Goal: Use online tool/utility: Utilize a website feature to perform a specific function

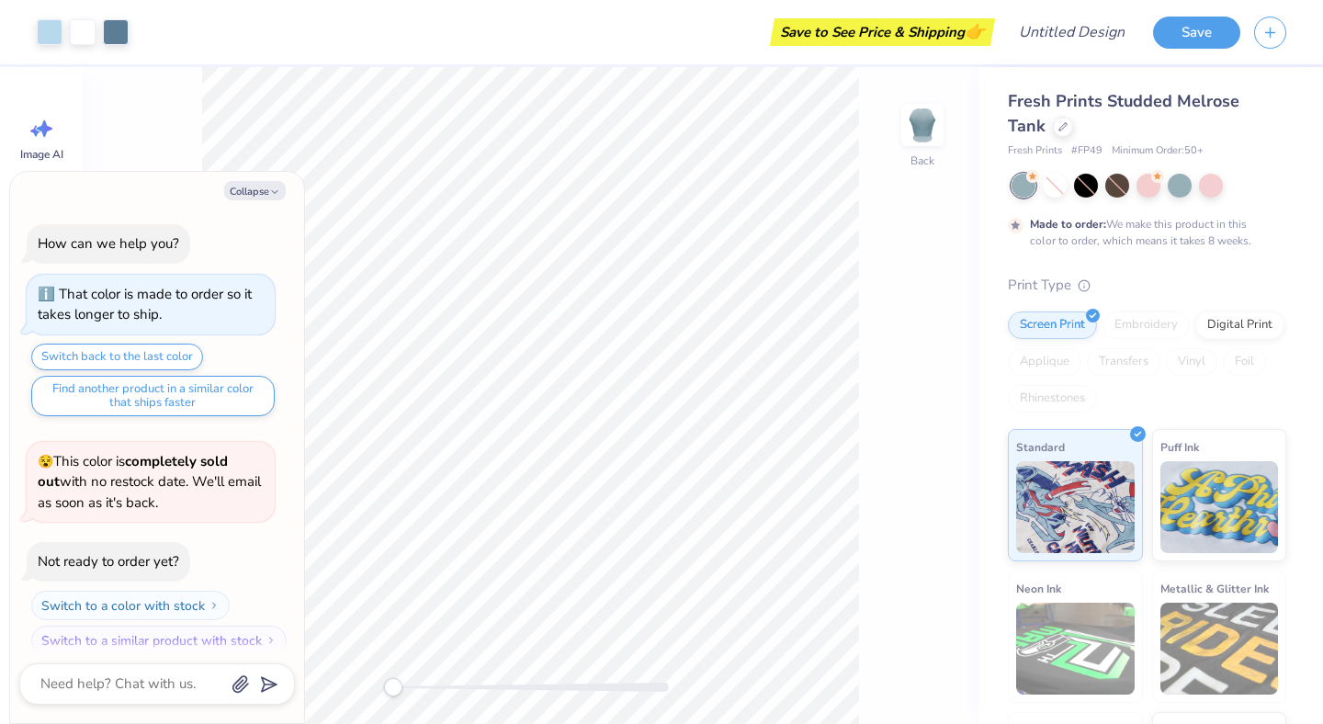
scroll to position [15, 0]
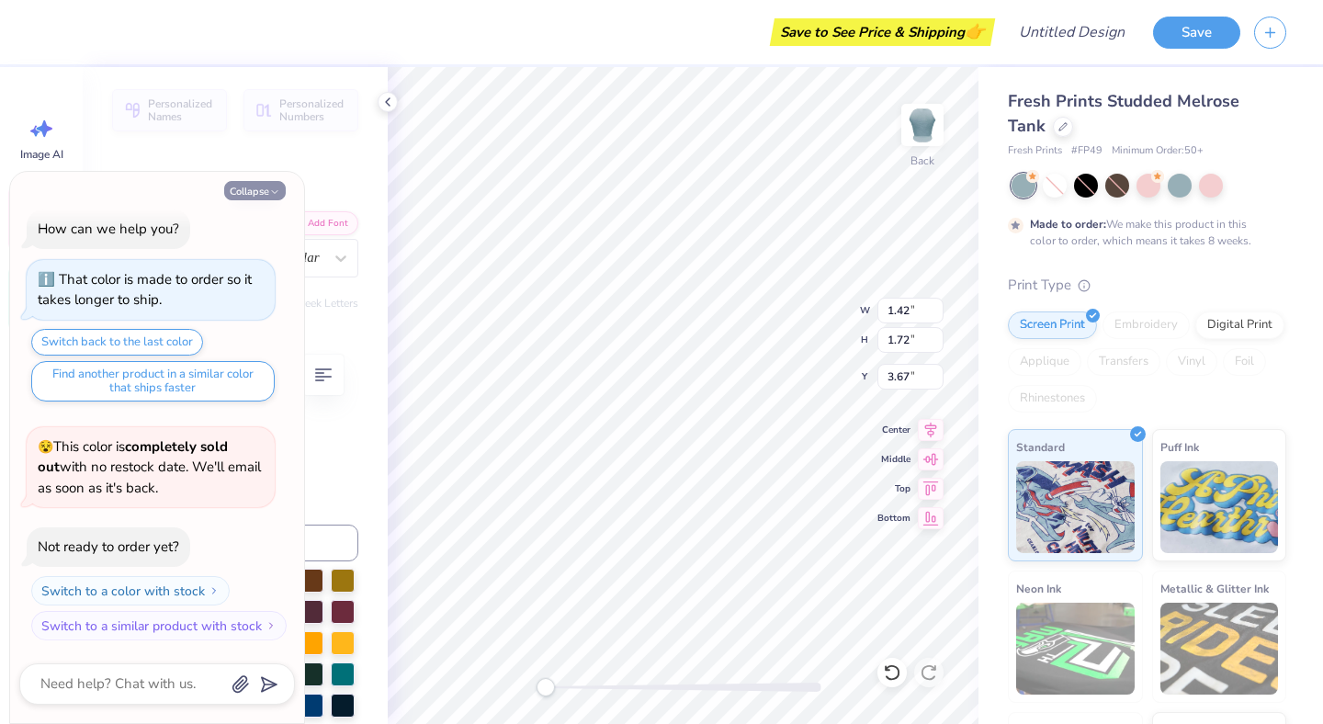
click at [272, 191] on polyline "button" at bounding box center [275, 192] width 6 height 3
type textarea "x"
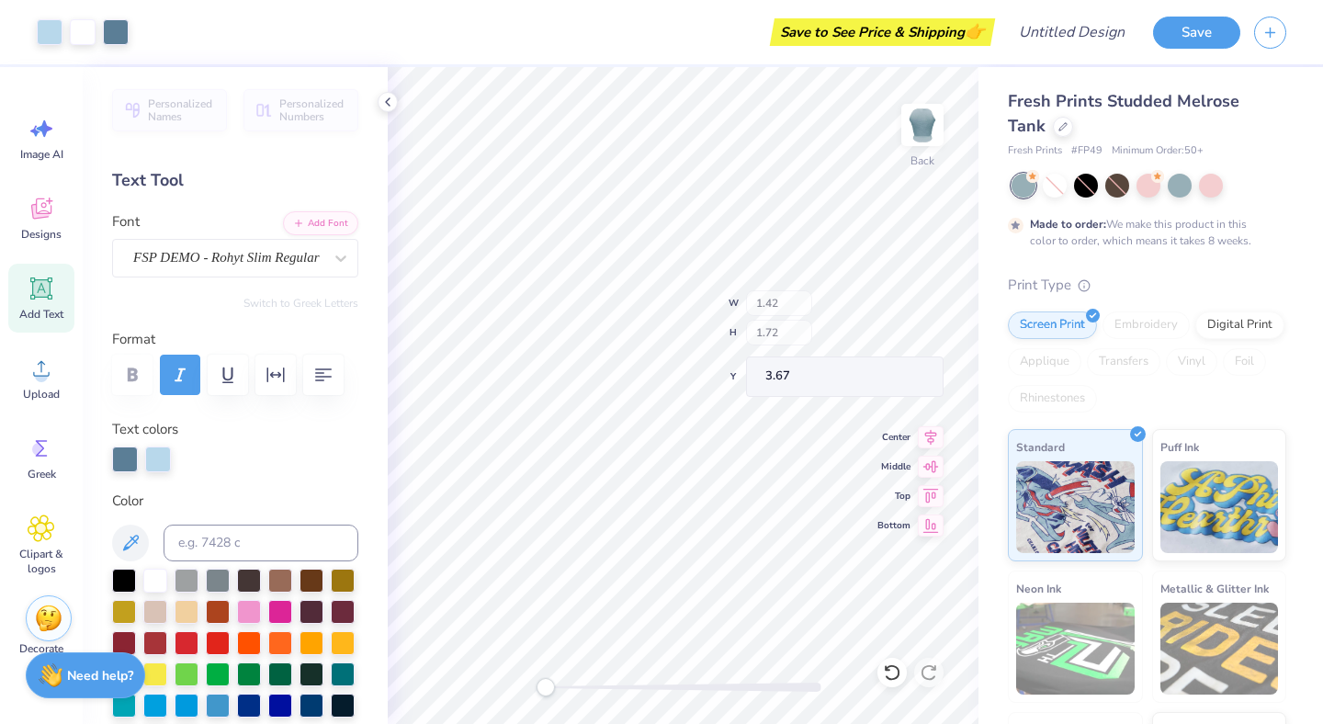
click at [263, 189] on div "Text Tool" at bounding box center [235, 180] width 246 height 25
click at [246, 584] on div at bounding box center [249, 579] width 24 height 24
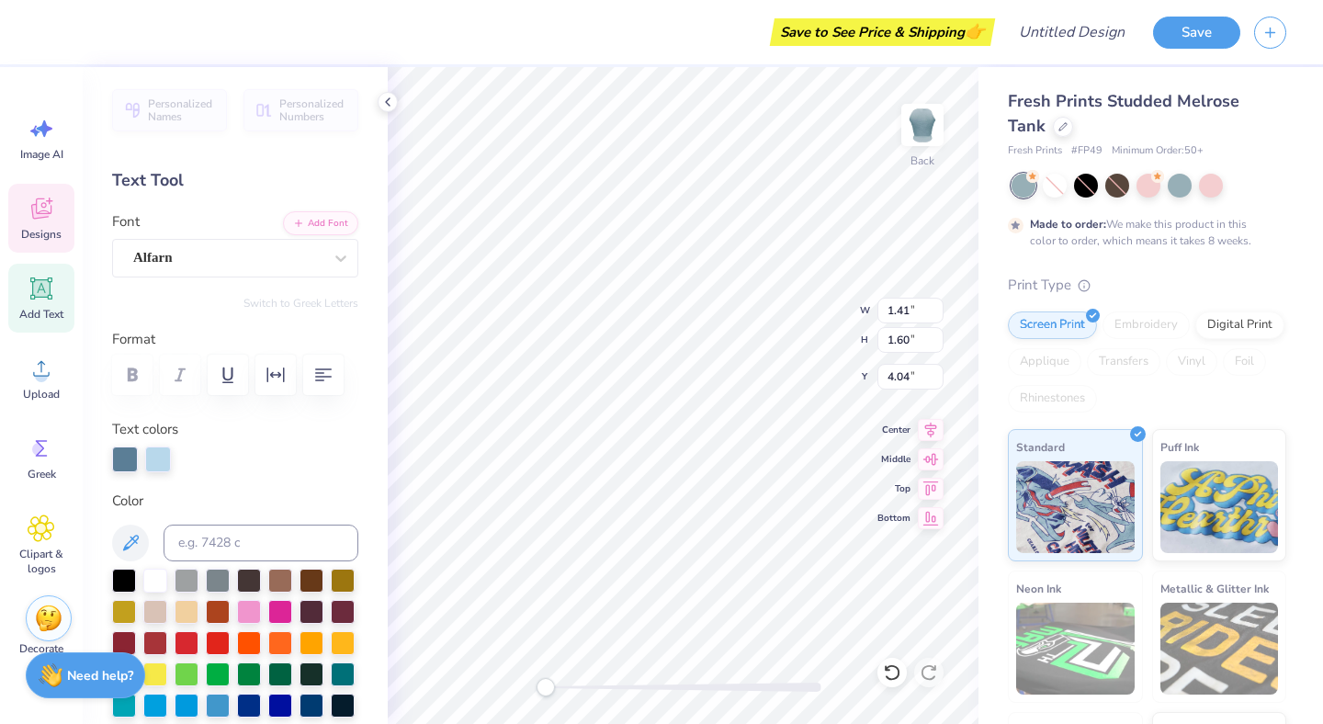
type textarea "T"
type input "1.42"
type input "1.72"
type input "3.67"
type textarea "D"
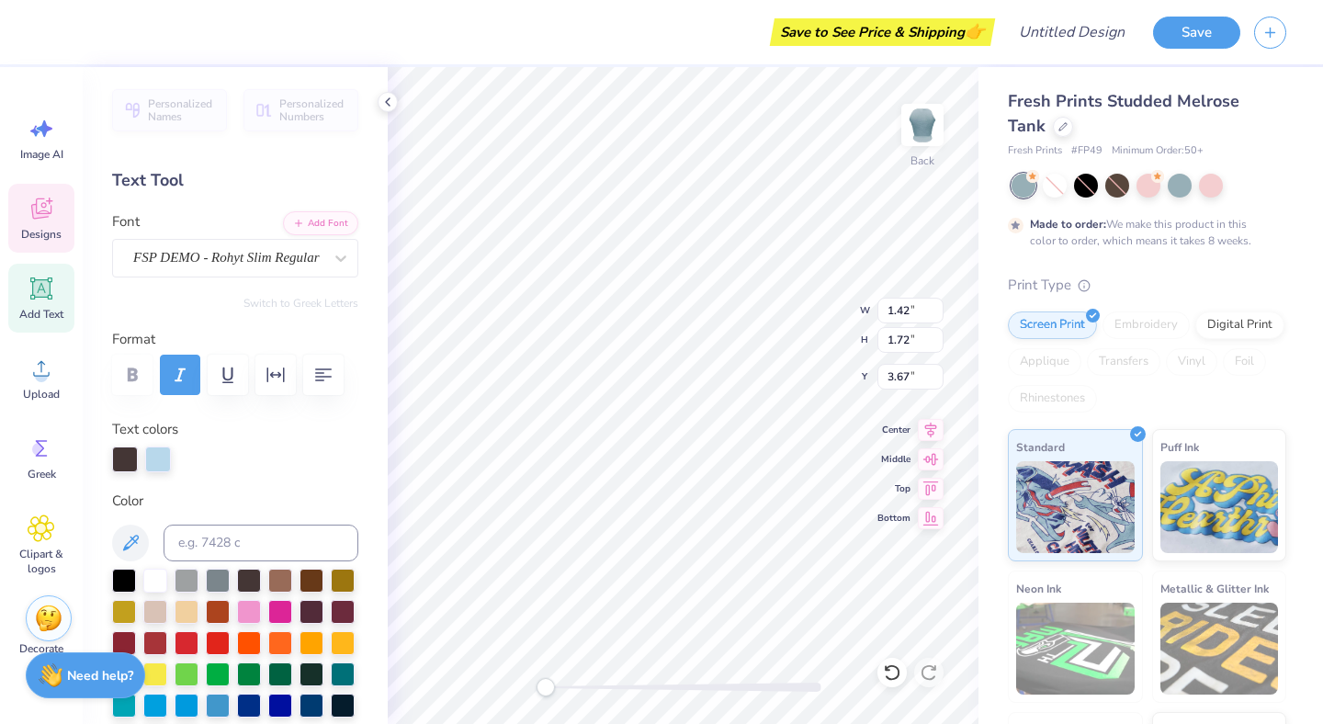
type textarea "H"
type input "1.19"
type input "1.57"
type input "4.07"
type textarea "E"
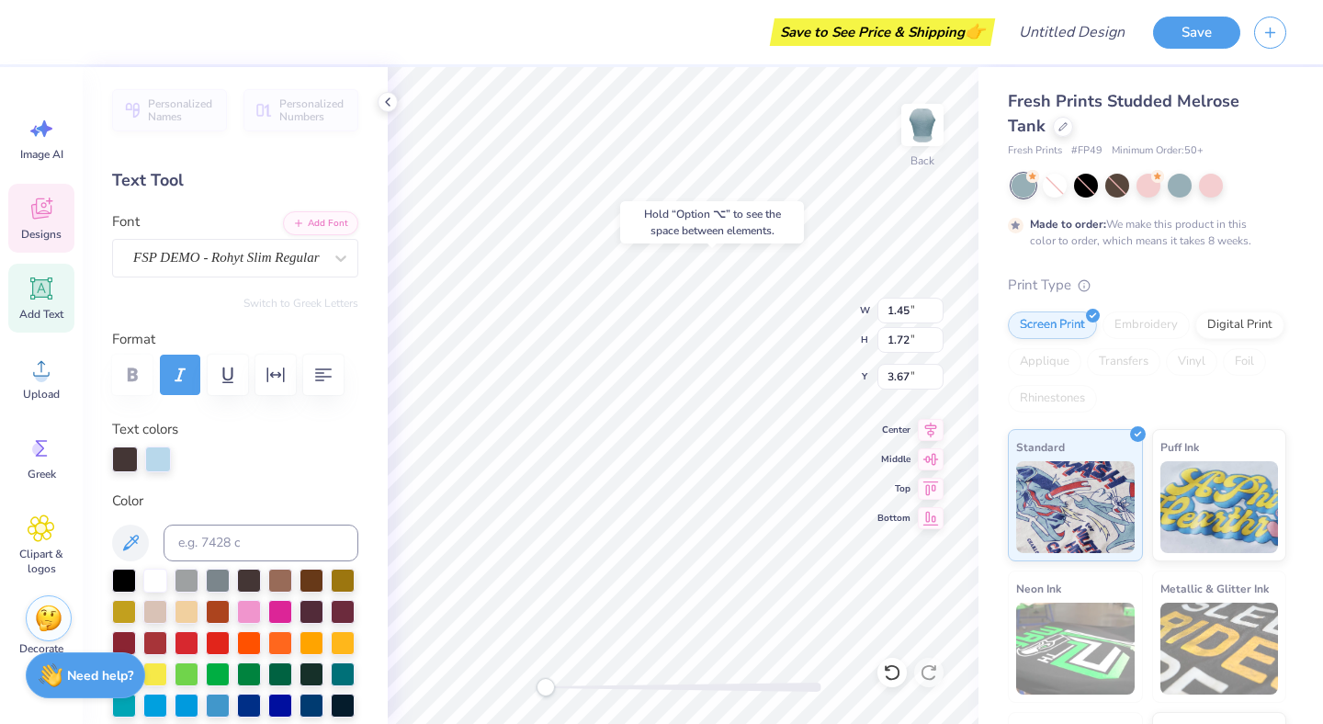
type input "3.80"
type textarea "T"
type input "1.45"
type input "1.72"
type input "3.80"
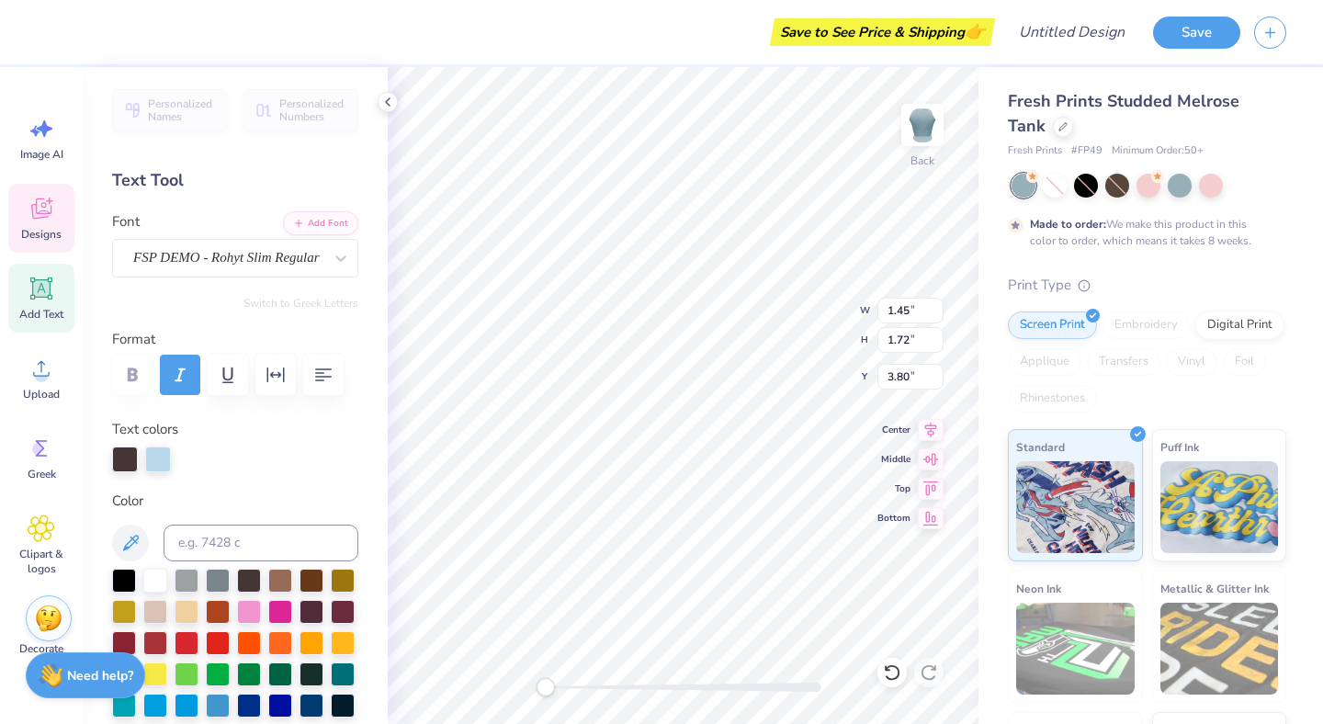
click at [818, 308] on div "Back W 1.45 1.45 " H 1.72 1.72 " Y 3.80 3.80 " Center Middle Top Bottom" at bounding box center [683, 395] width 591 height 657
type textarea "A"
type input "1.45"
type input "1.72"
type input "3.80"
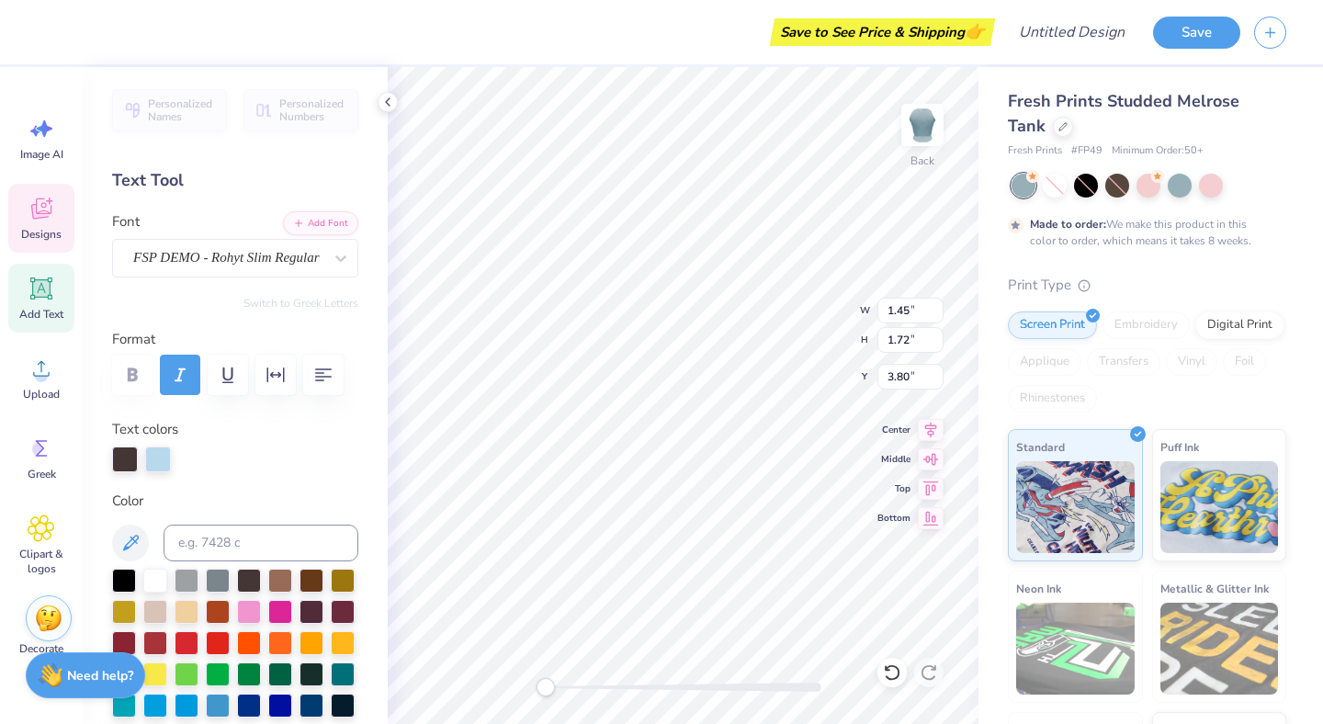
type input "1.35"
type input "1.53"
type input "4.41"
type input "1.45"
type input "1.72"
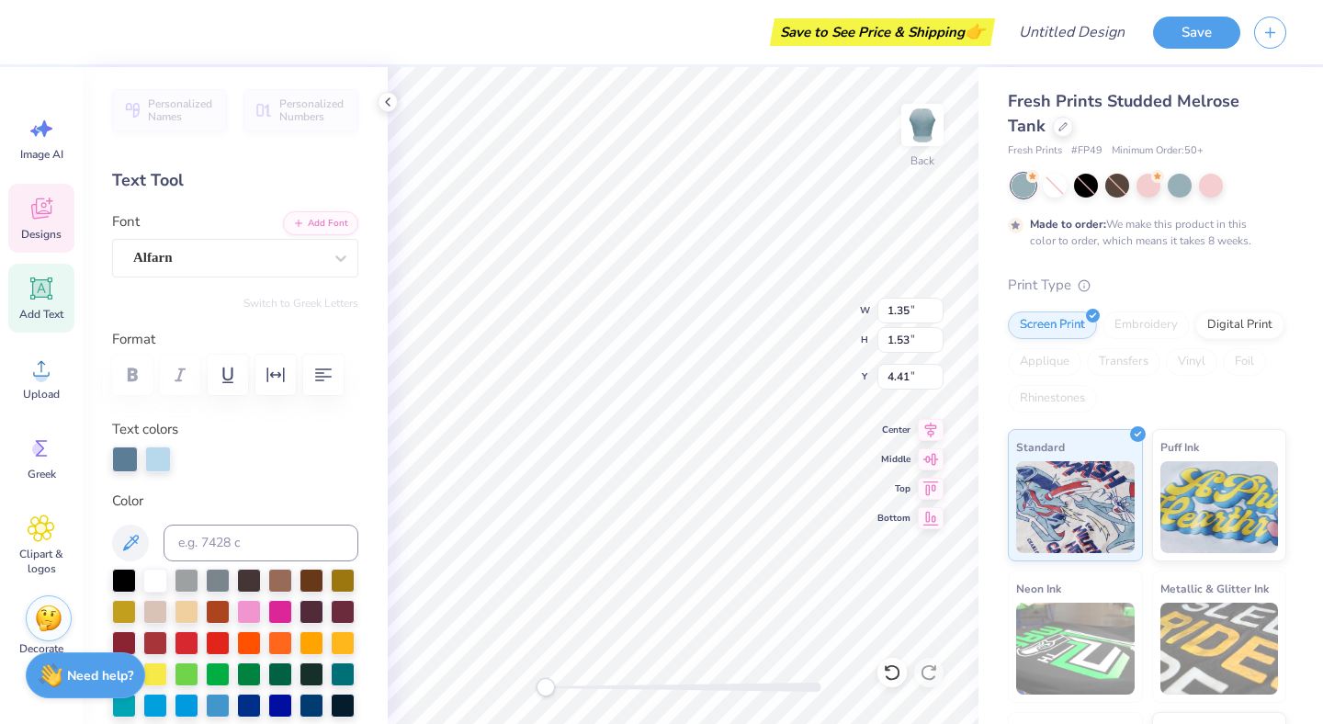
type input "3.80"
type input "1.45"
type input "1.72"
type input "4.00"
type input "1.19"
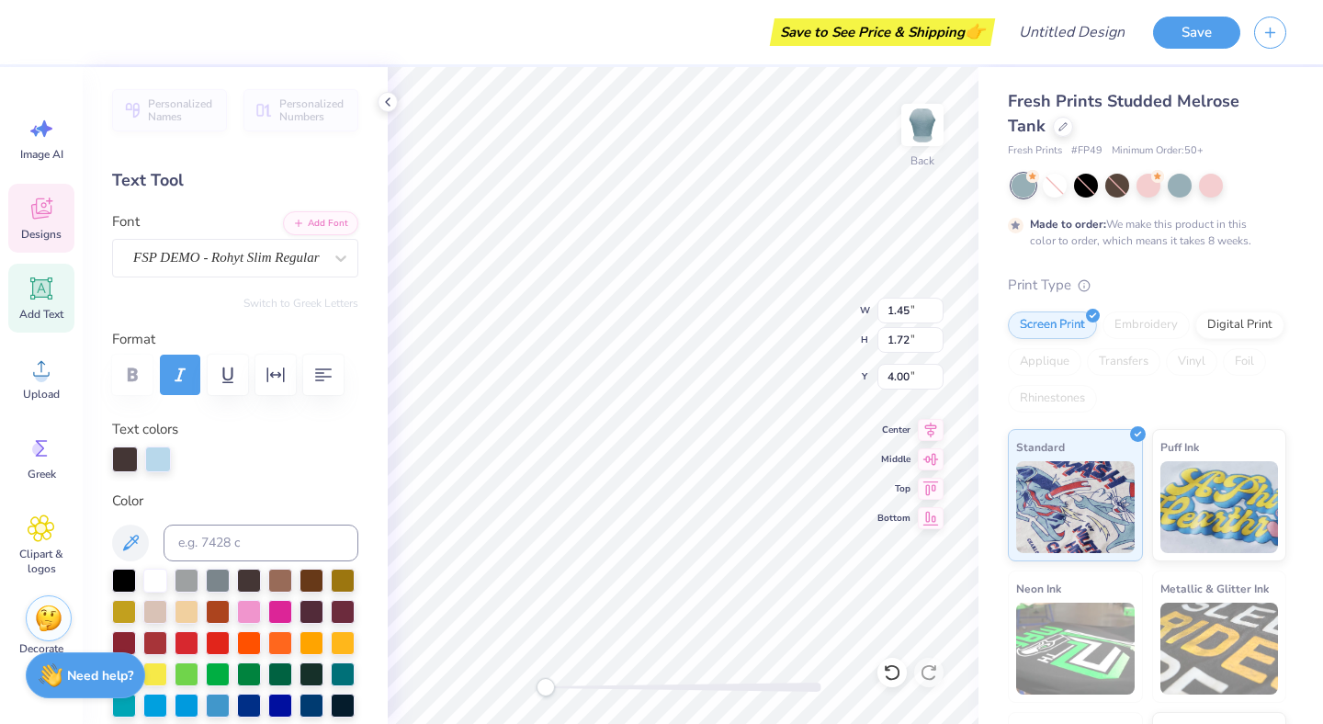
type input "1.53"
type input "4.09"
type input "1.34"
type input "1.72"
type input "4.00"
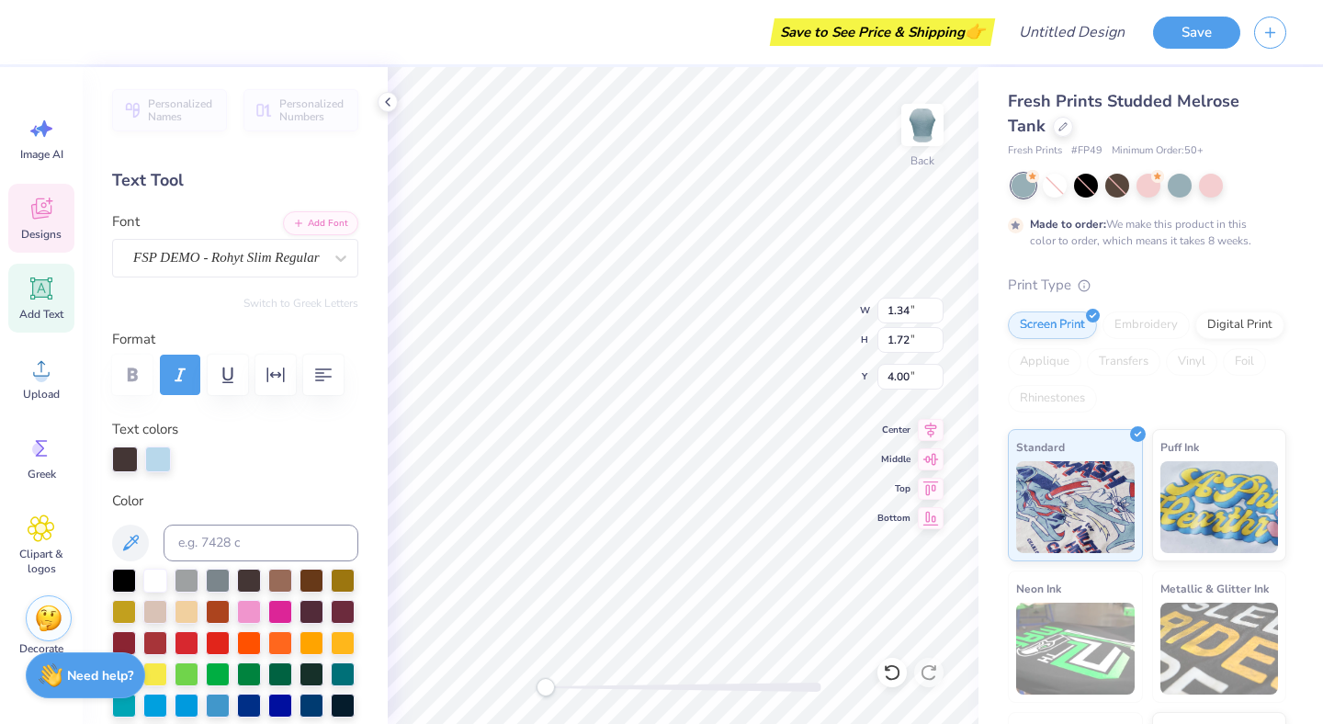
type input "1.52"
type input "6.53"
type input "1.34"
type input "4.09"
click at [1218, 321] on div "Digital Print" at bounding box center [1239, 323] width 89 height 28
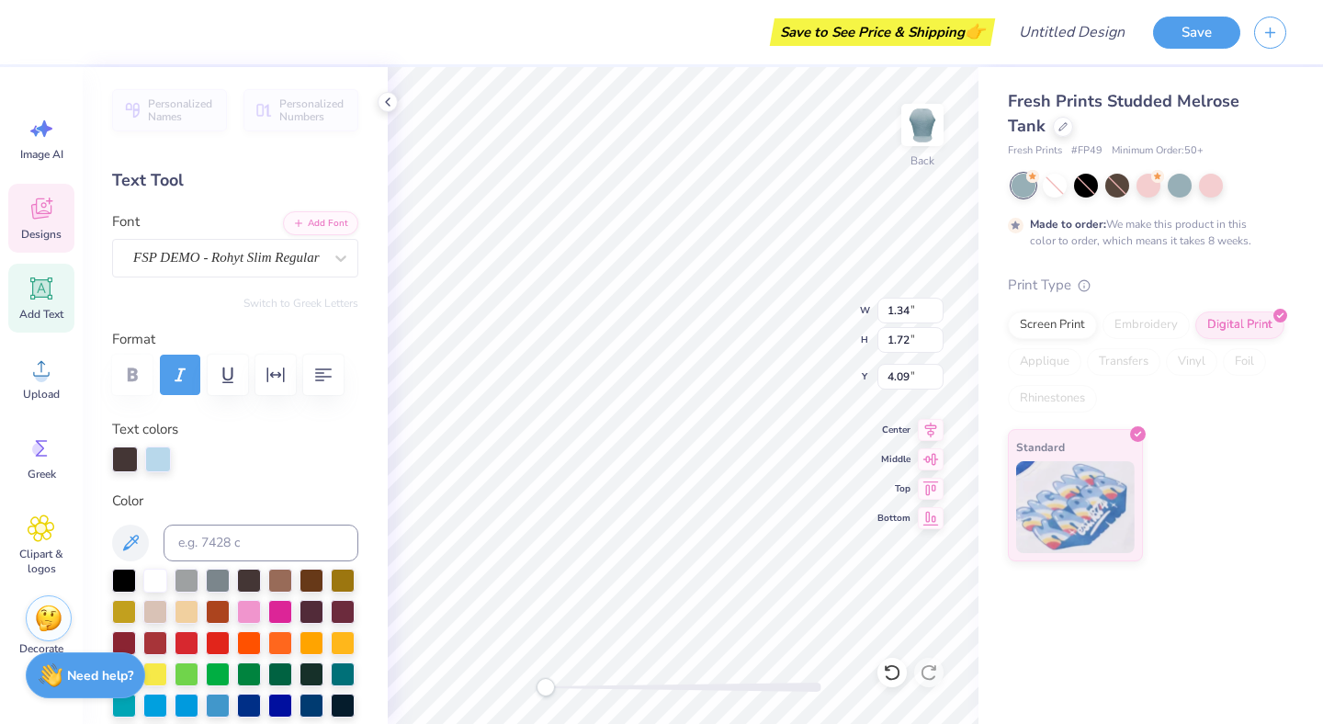
type input "1.19"
type input "1.53"
type input "1.45"
type input "1.72"
type input "4.00"
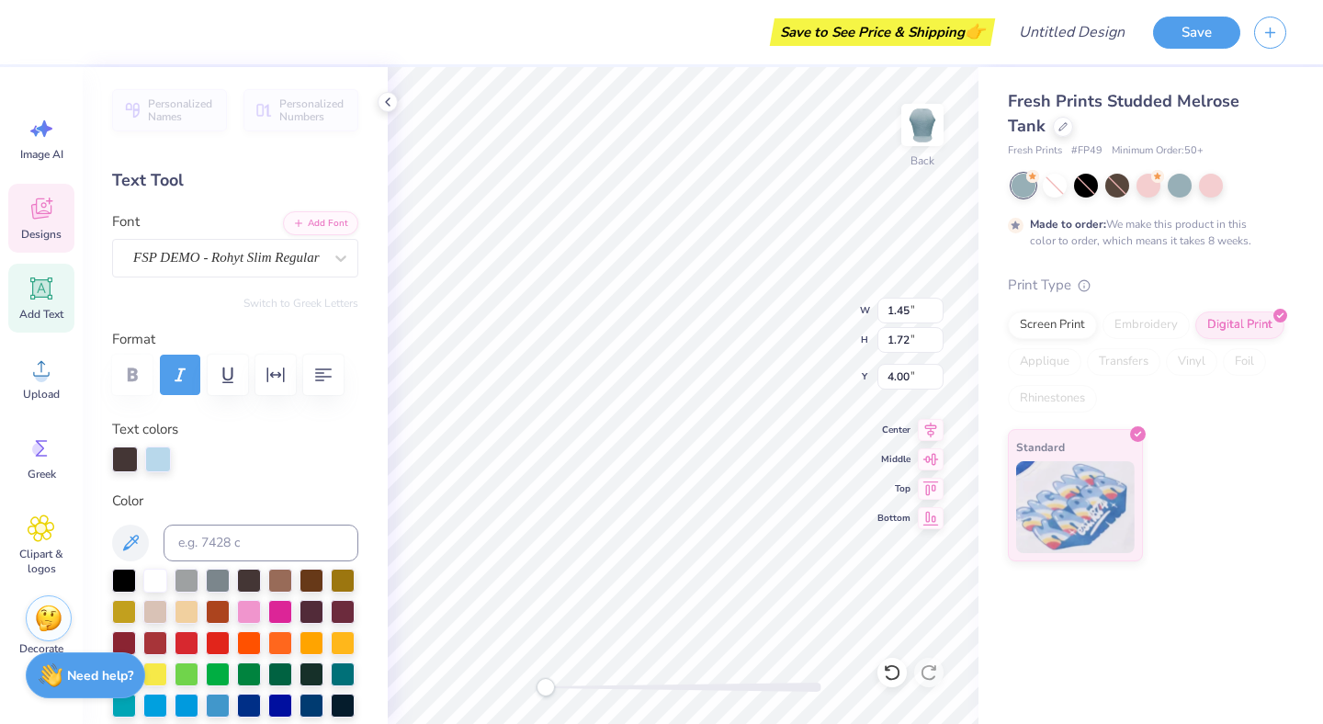
type input "1.35"
type input "1.53"
type input "4.18"
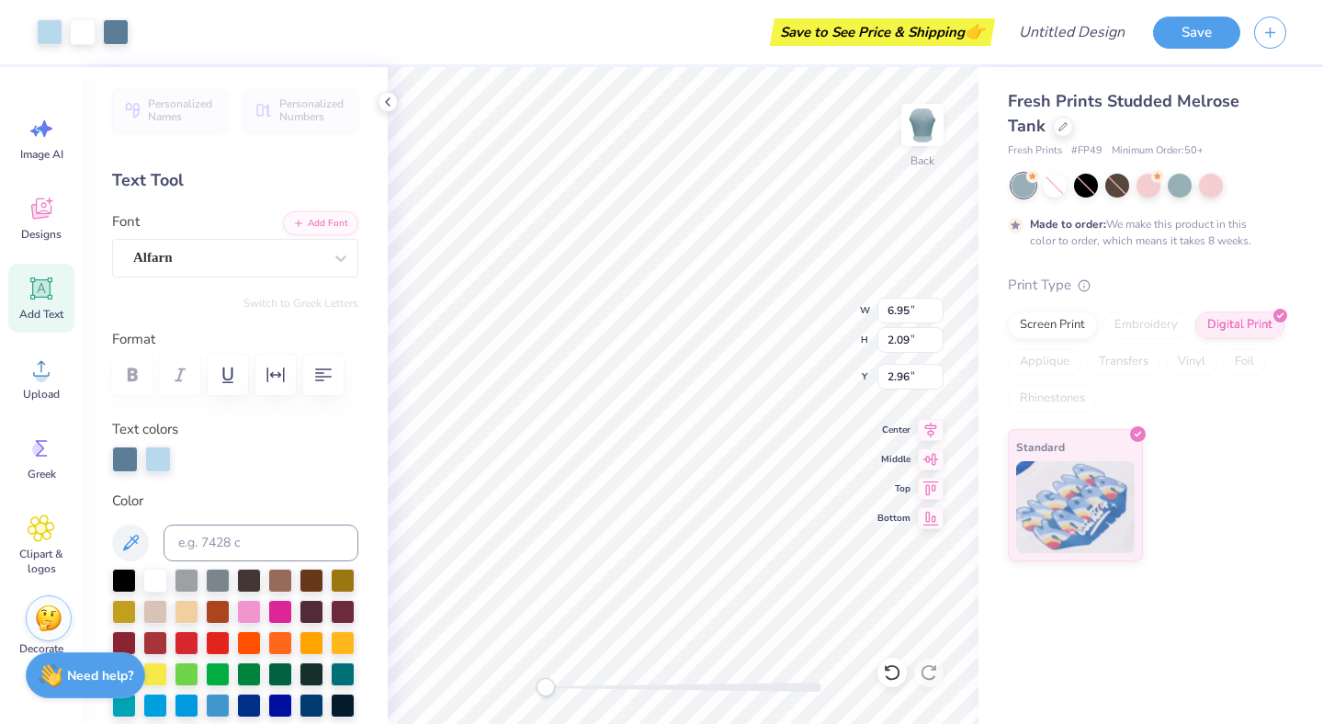
type input "2.31"
type input "4.90"
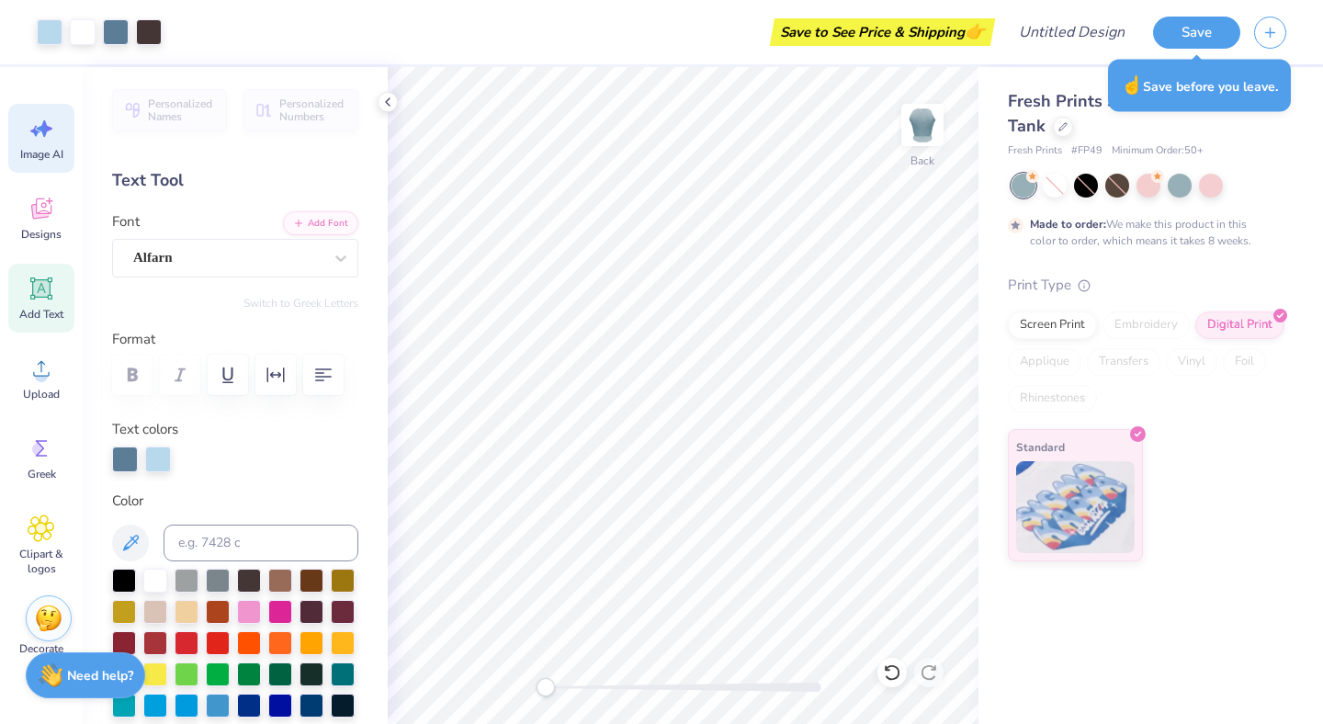
click at [51, 131] on icon at bounding box center [42, 129] width 28 height 28
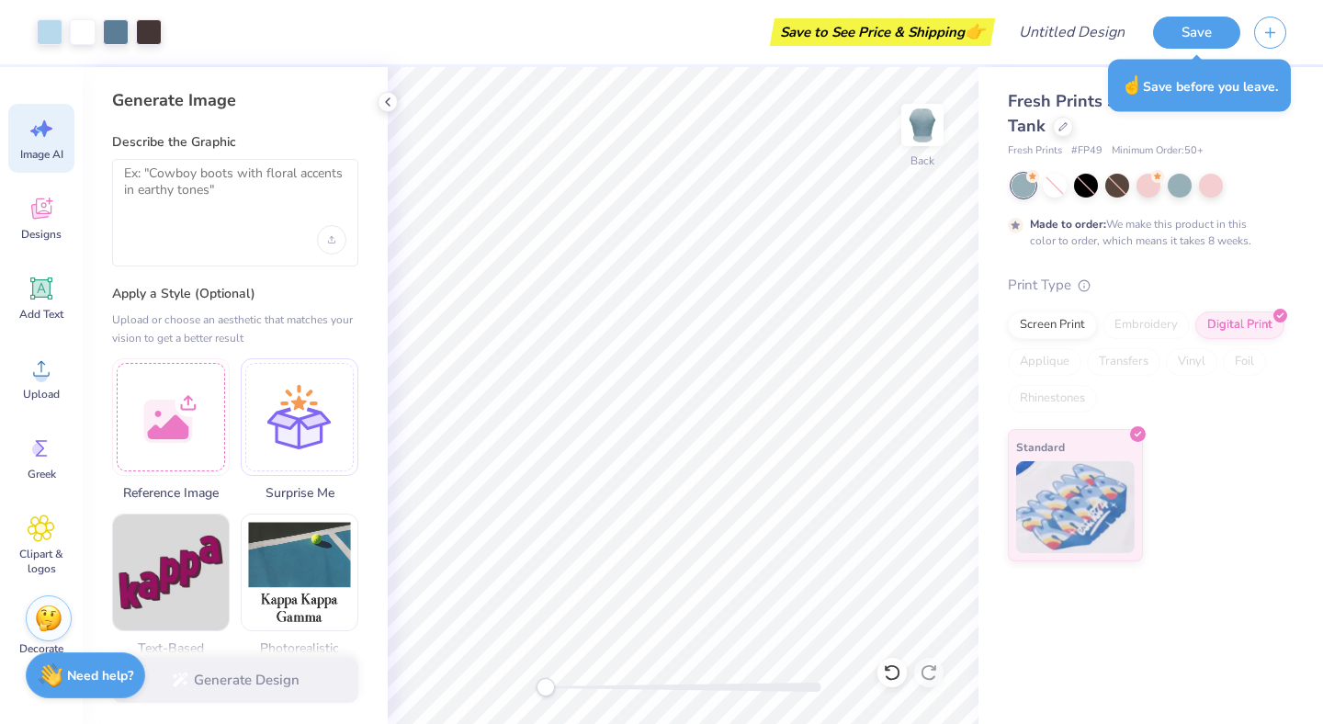
click at [226, 226] on div at bounding box center [235, 239] width 222 height 29
click at [201, 204] on textarea at bounding box center [235, 188] width 222 height 46
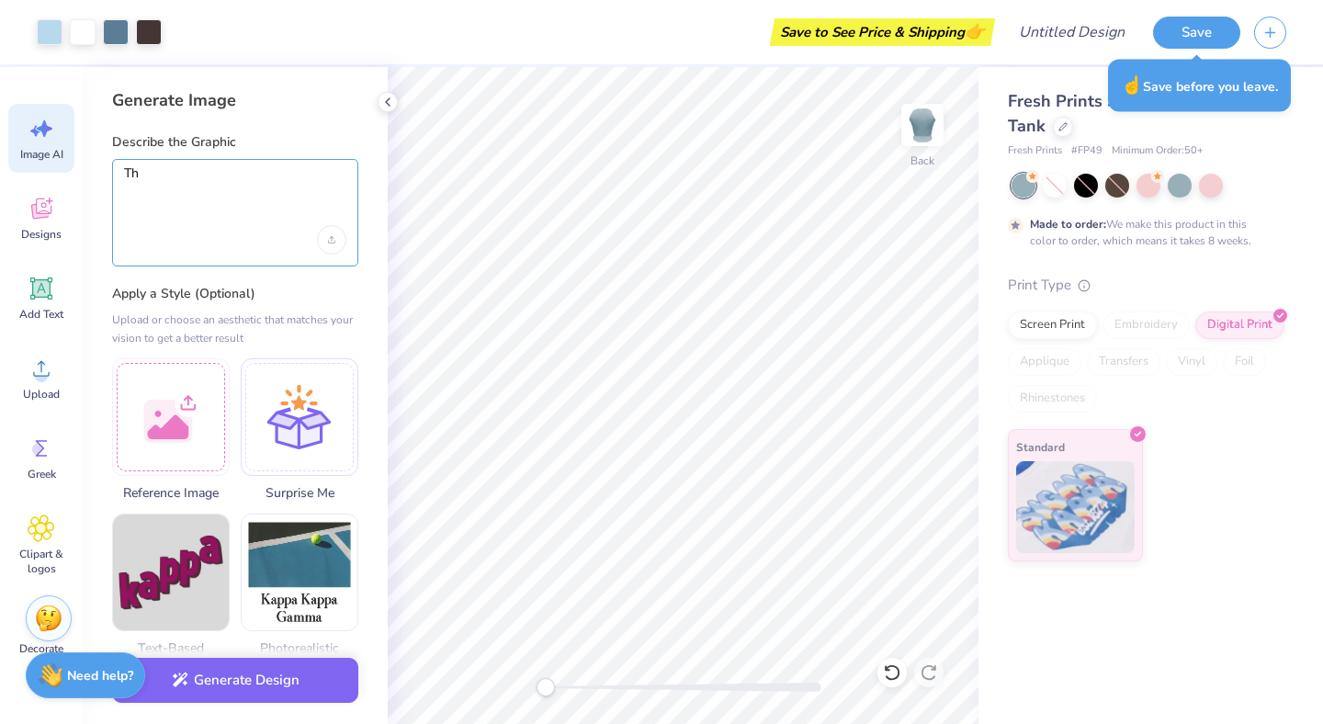
type textarea "T"
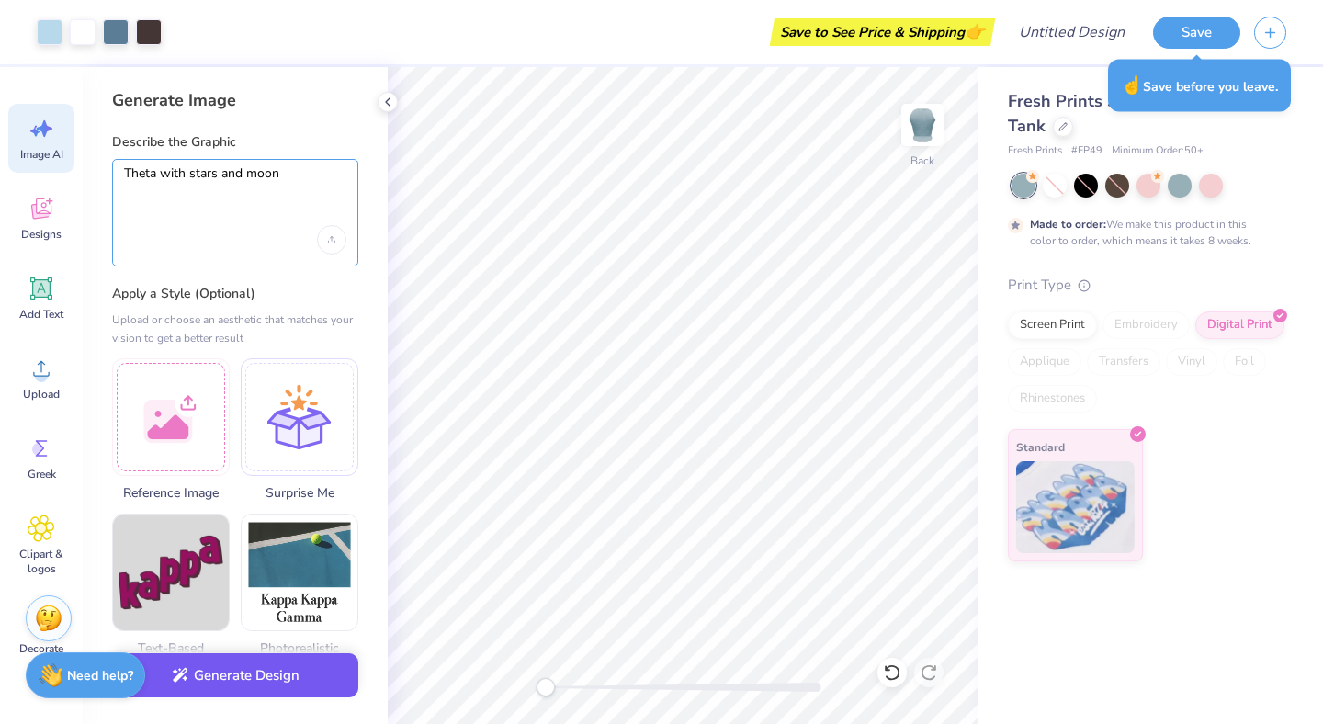
type textarea "Theta with stars and moon"
click at [232, 675] on button "Generate Design" at bounding box center [235, 675] width 246 height 45
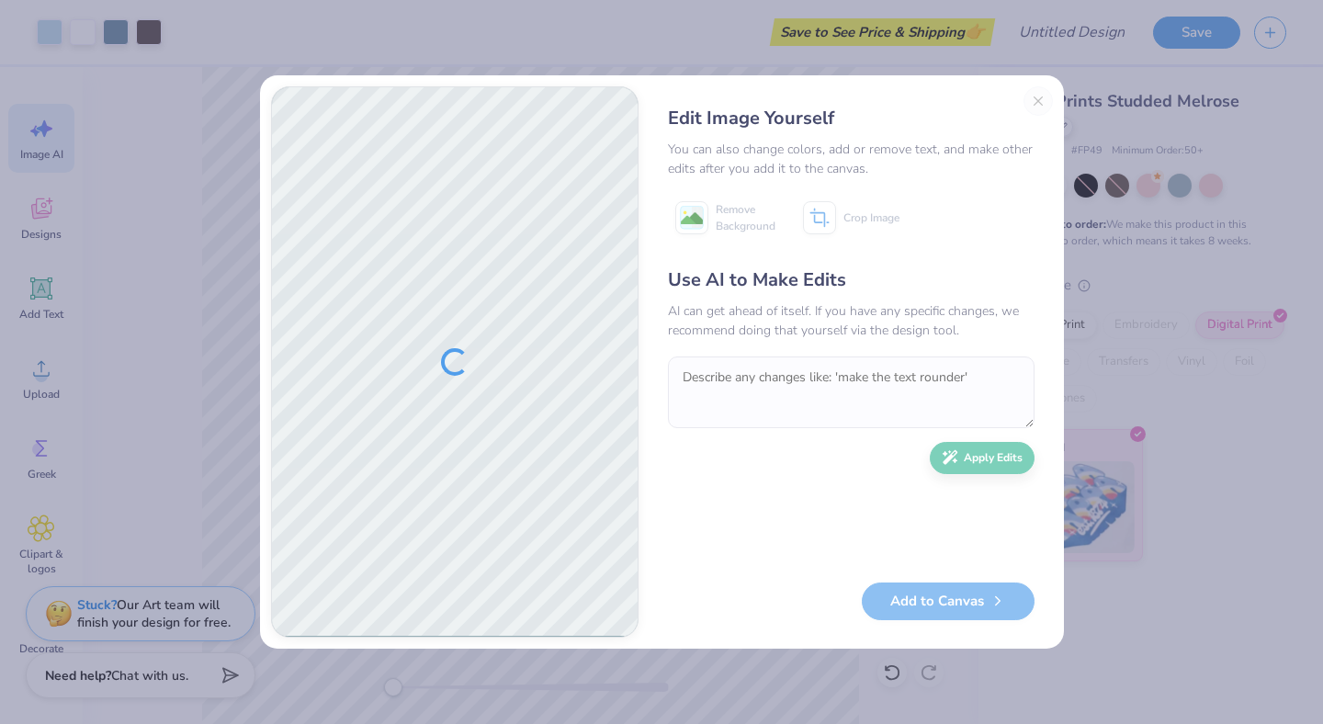
click at [1045, 97] on div "Edit Image Yourself You can also change colors, add or remove text, and make ot…" at bounding box center [850, 361] width 403 height 551
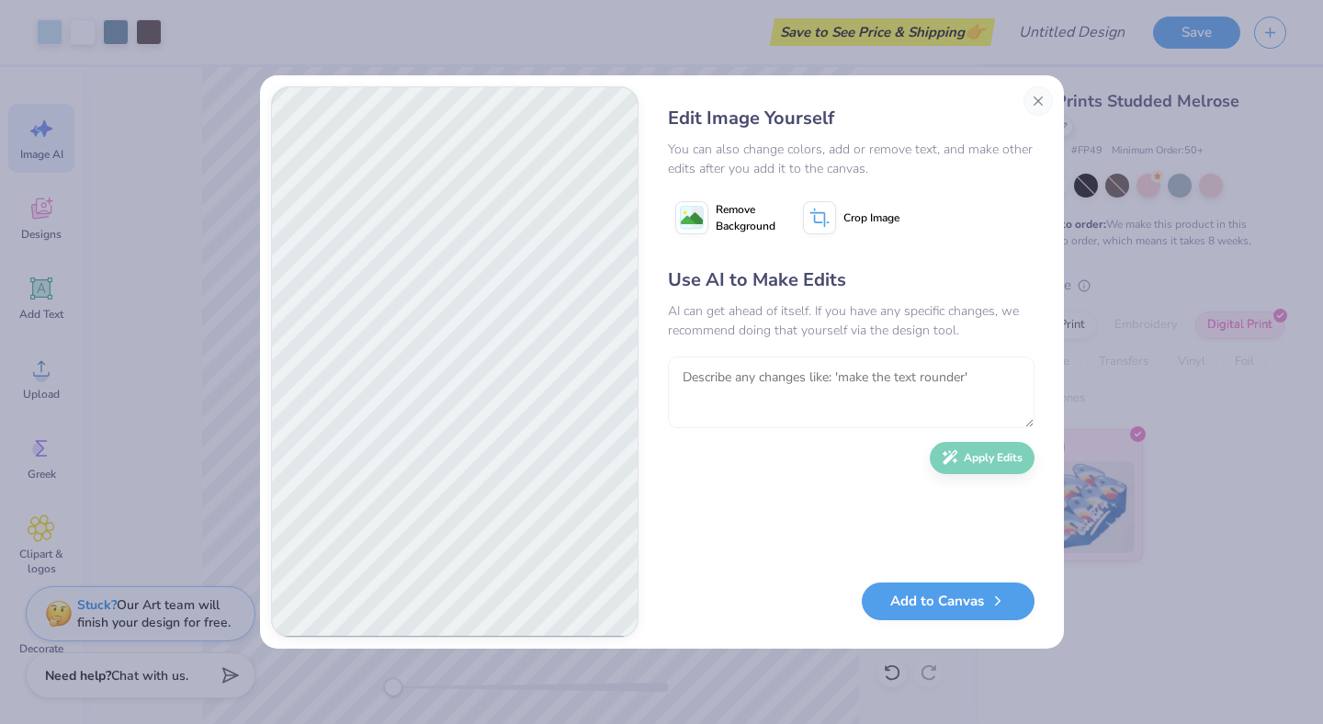
click at [726, 379] on textarea at bounding box center [851, 392] width 367 height 72
type textarea "Write out the word theta"
click at [977, 463] on button "Apply Edits" at bounding box center [982, 458] width 105 height 32
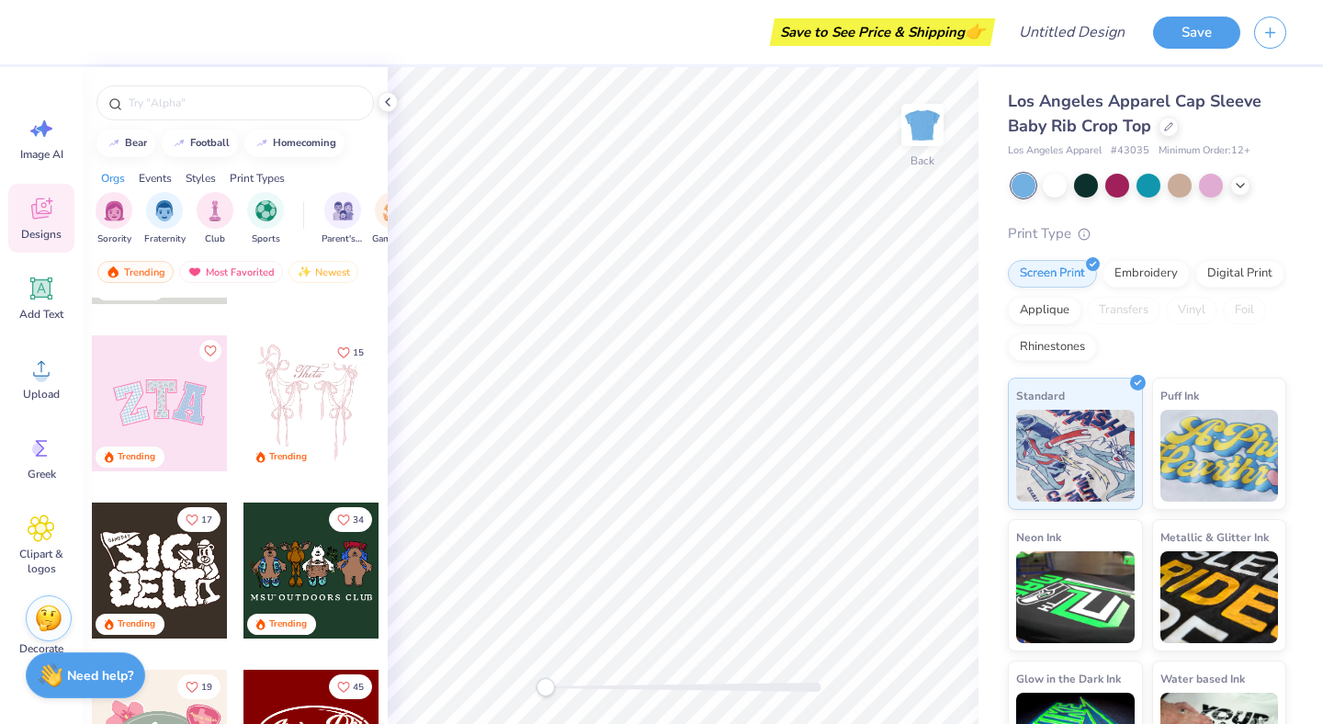
scroll to position [108, 0]
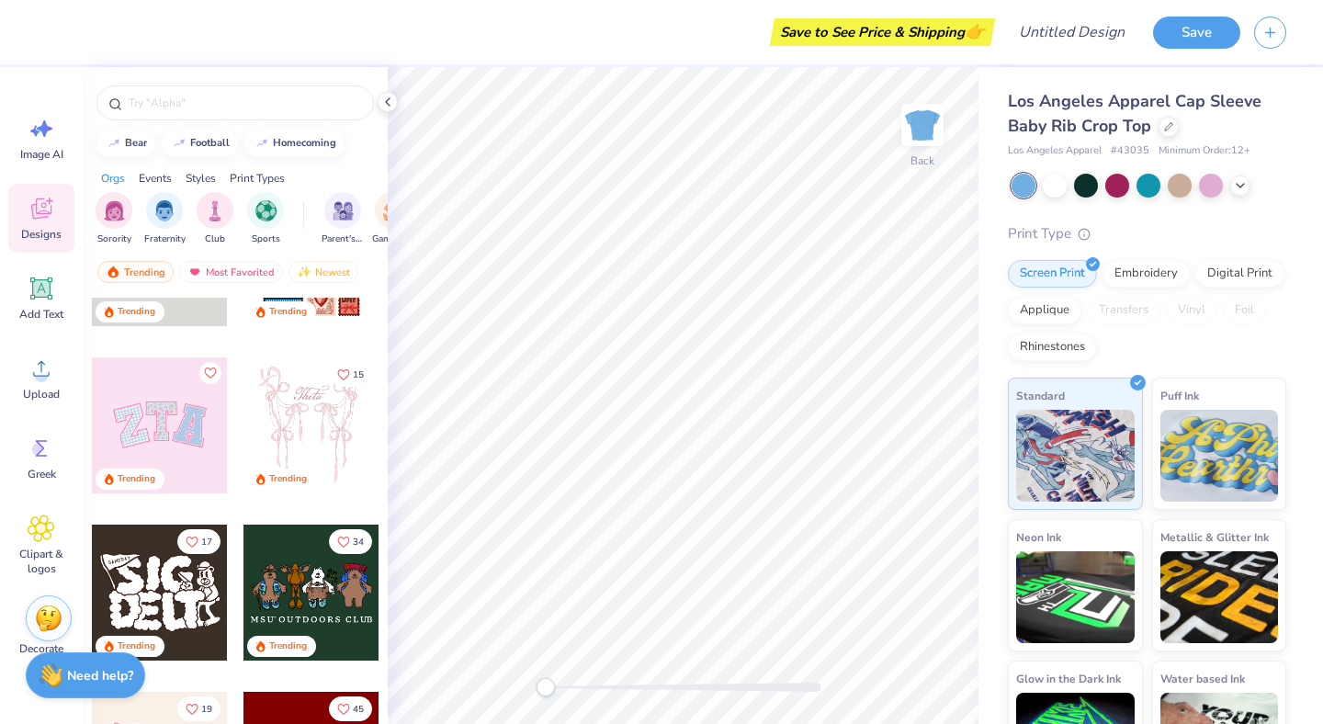
click at [295, 428] on div at bounding box center [311, 425] width 136 height 136
click at [33, 148] on span "Image AI" at bounding box center [41, 154] width 43 height 15
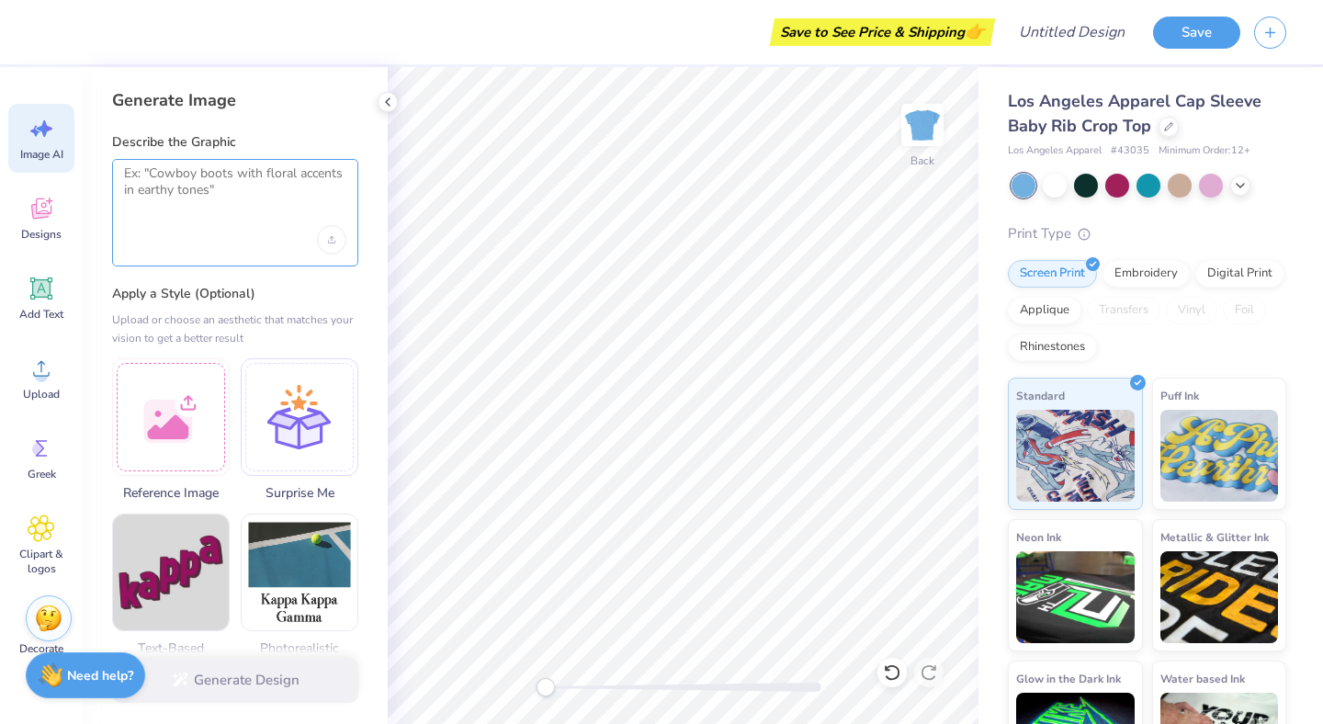
click at [229, 206] on textarea at bounding box center [235, 188] width 222 height 46
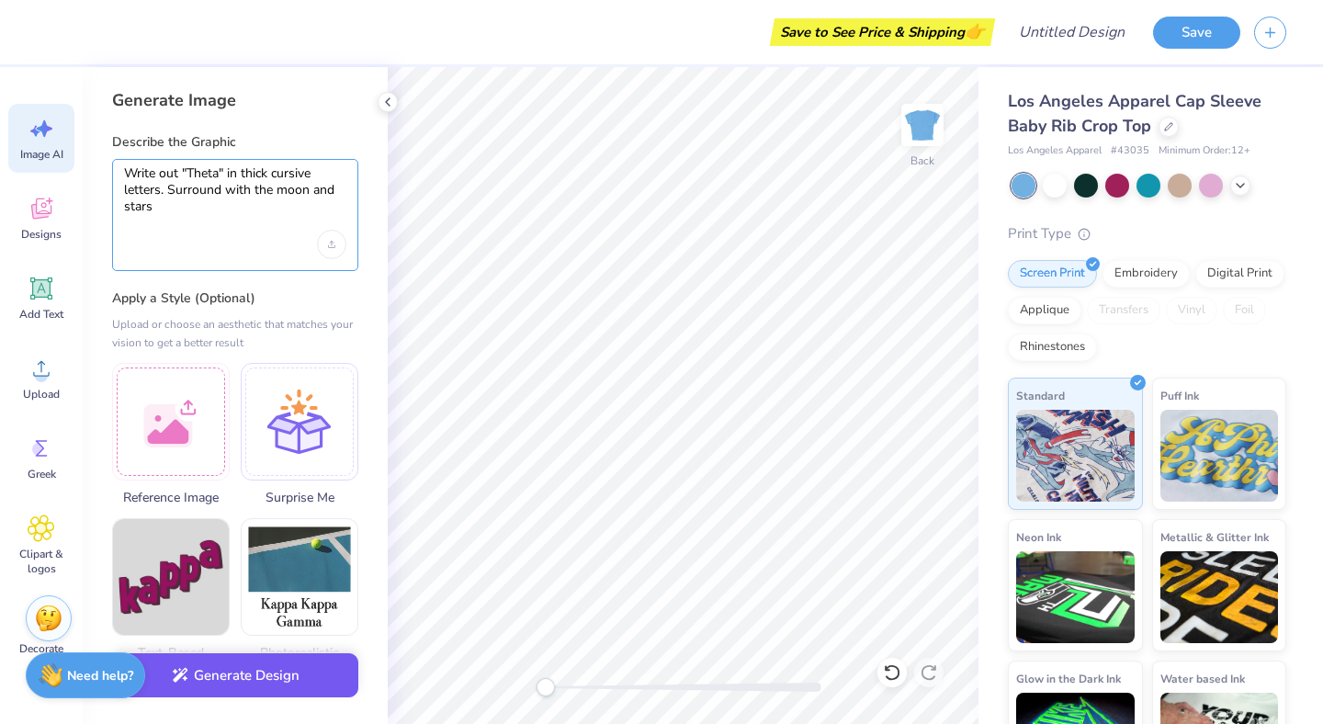
type textarea "Write out "Theta" in thick cursive letters. Surround with the moon and stars"
click at [260, 666] on button "Generate Design" at bounding box center [235, 675] width 246 height 45
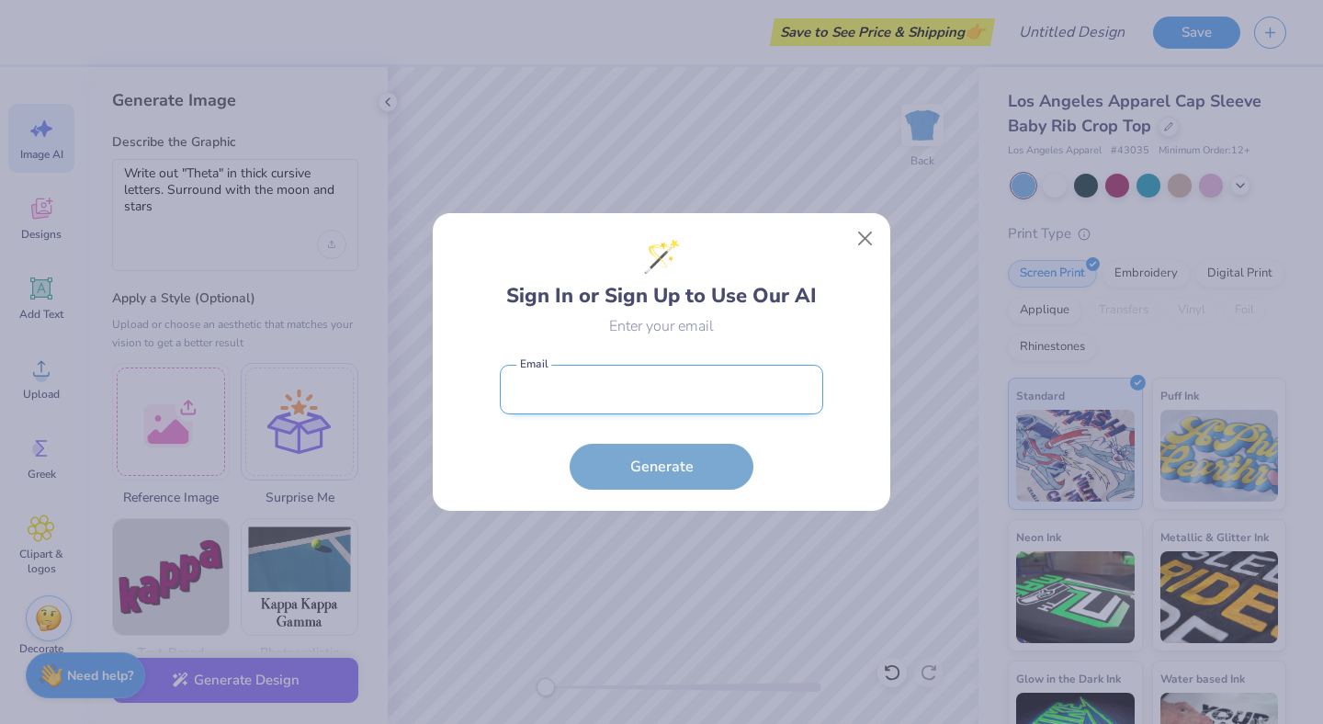
click at [581, 410] on input "email" at bounding box center [661, 390] width 323 height 51
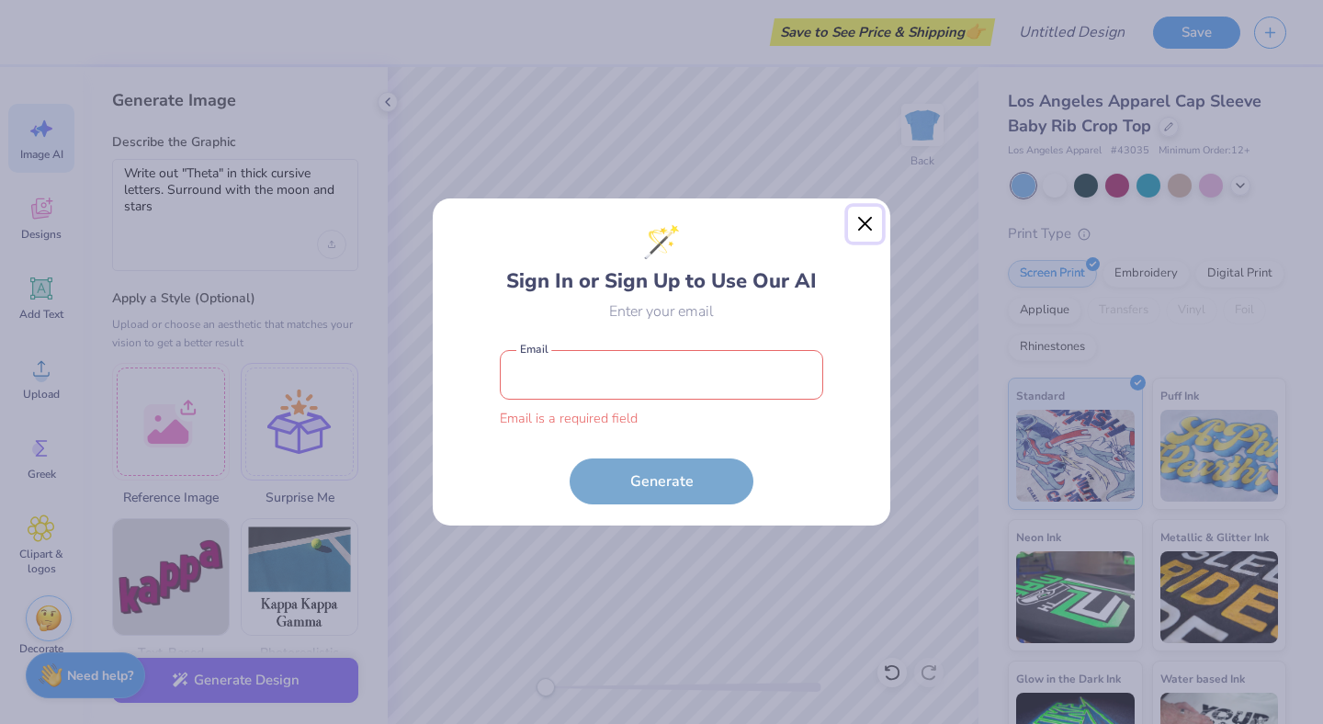
click at [859, 238] on button "Close" at bounding box center [865, 224] width 35 height 35
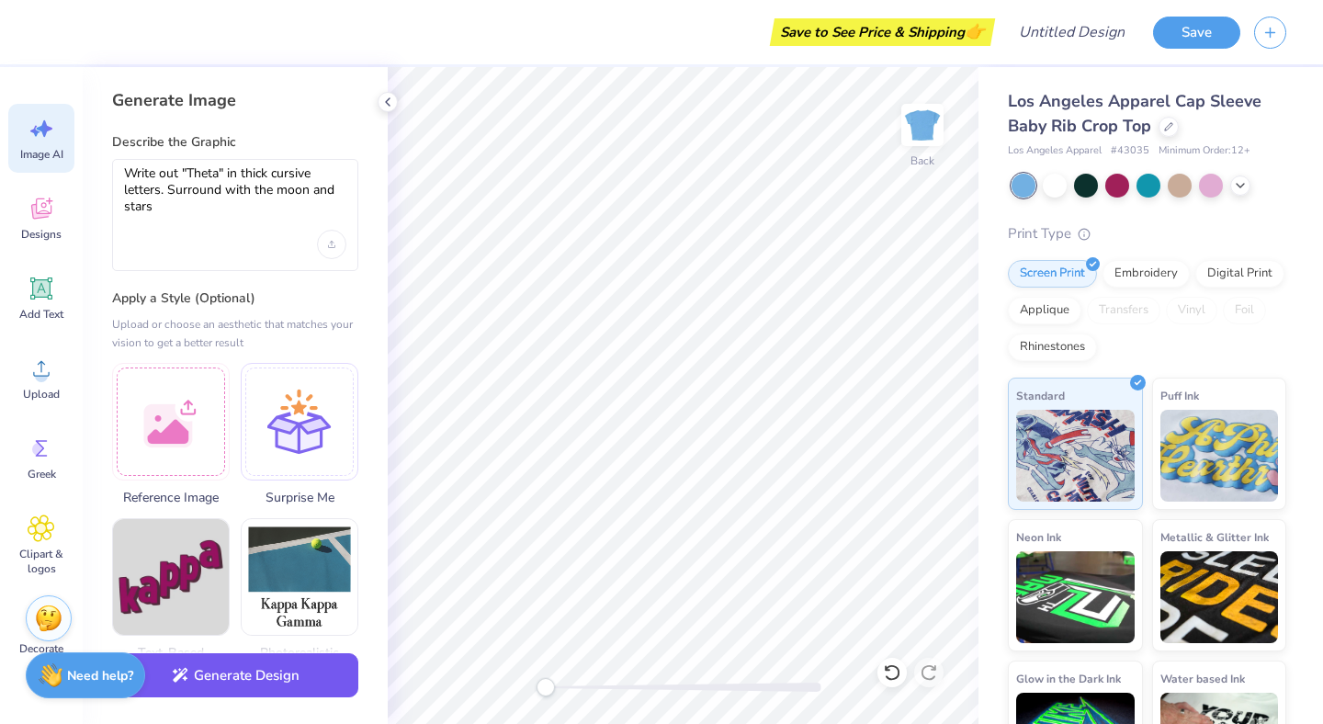
click at [244, 680] on button "Generate Design" at bounding box center [235, 675] width 246 height 45
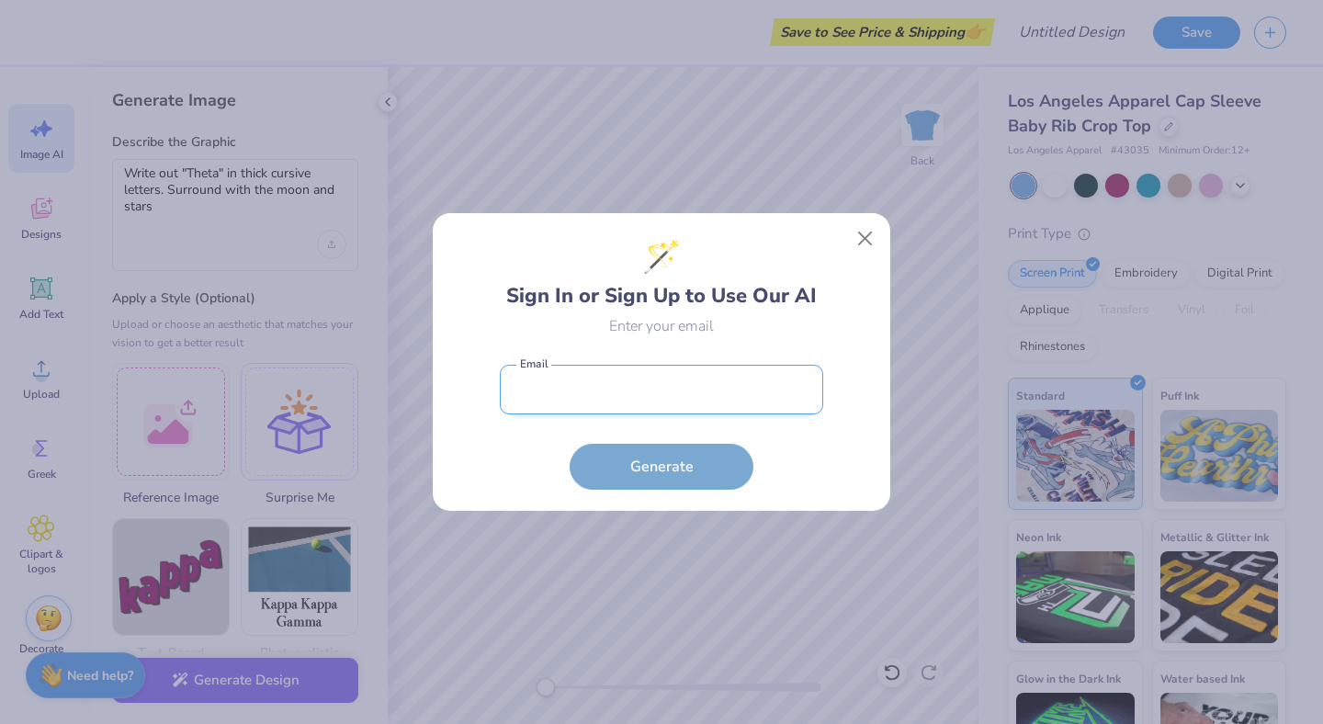
click at [611, 392] on input "email" at bounding box center [661, 390] width 323 height 51
type input "kate445656@gmail.com"
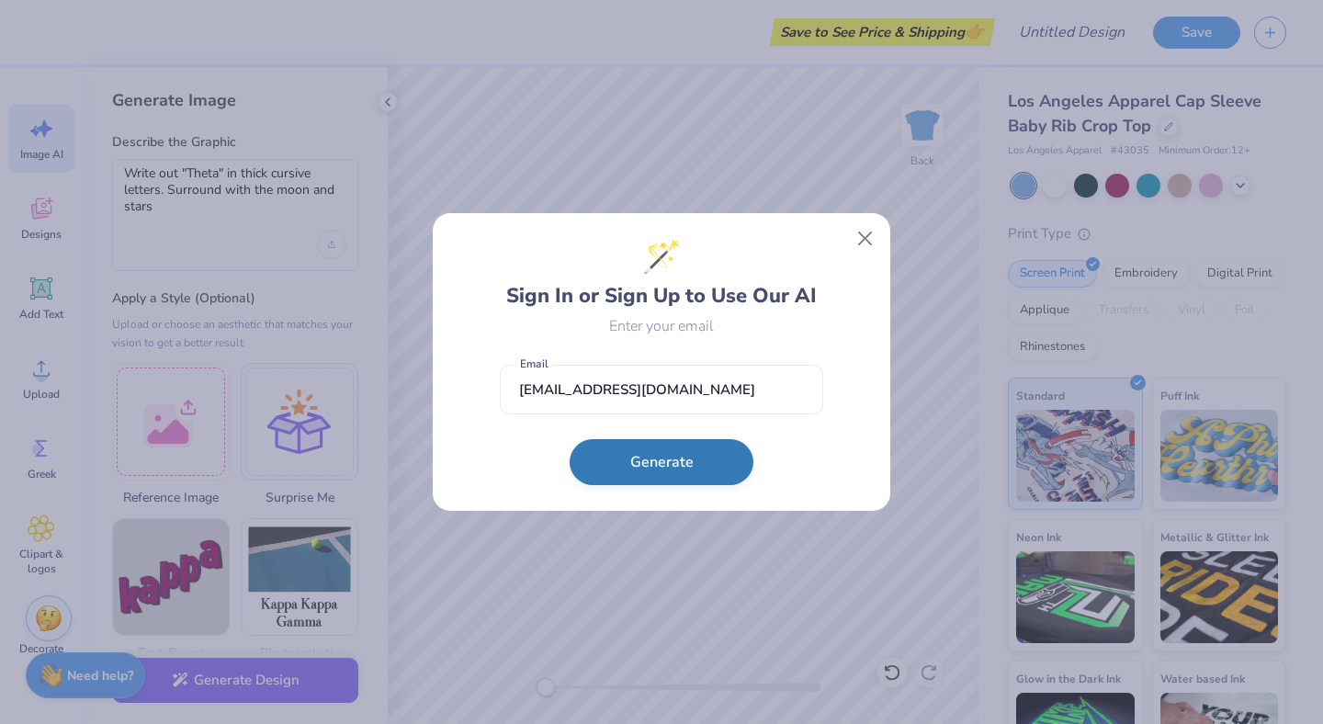
click at [650, 478] on button "Generate" at bounding box center [662, 462] width 184 height 46
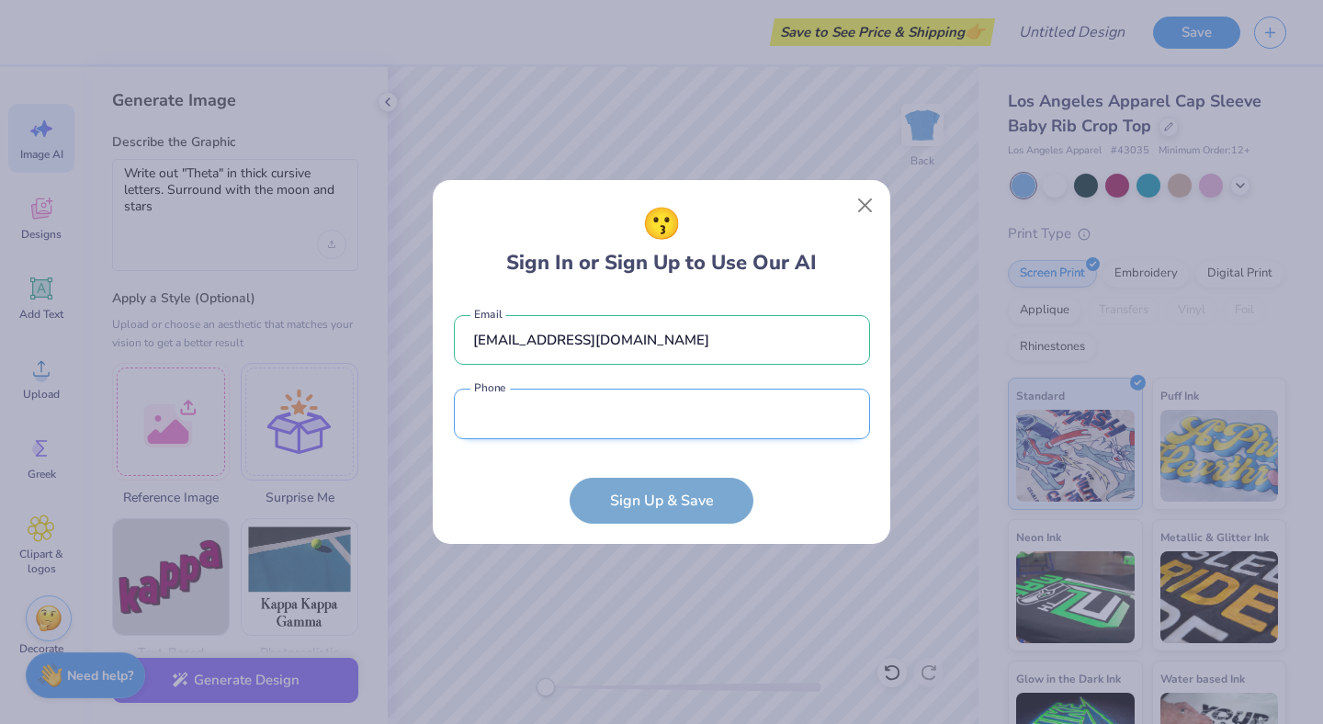
click at [578, 434] on input "tel" at bounding box center [662, 414] width 416 height 51
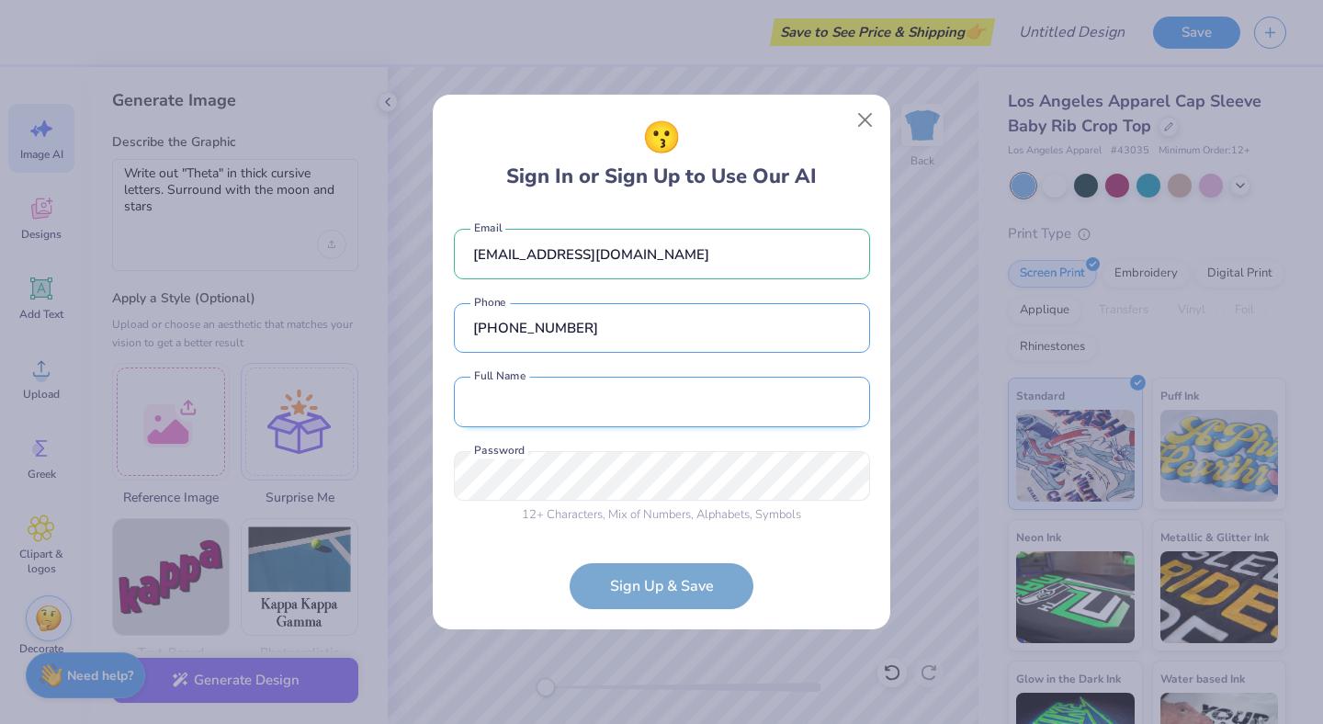
type input "(206) 735-1321"
click at [567, 394] on input "text" at bounding box center [662, 402] width 416 height 51
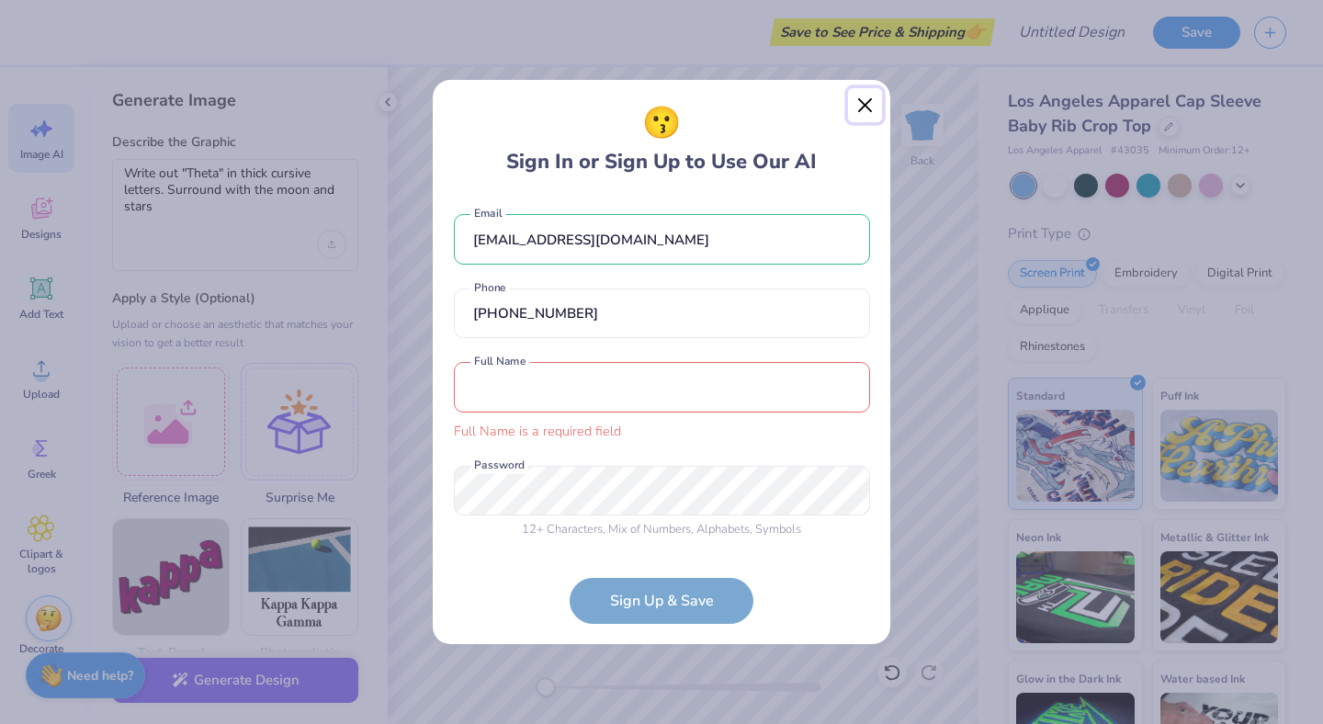
click at [871, 119] on button "Close" at bounding box center [865, 105] width 35 height 35
